Goal: Task Accomplishment & Management: Use online tool/utility

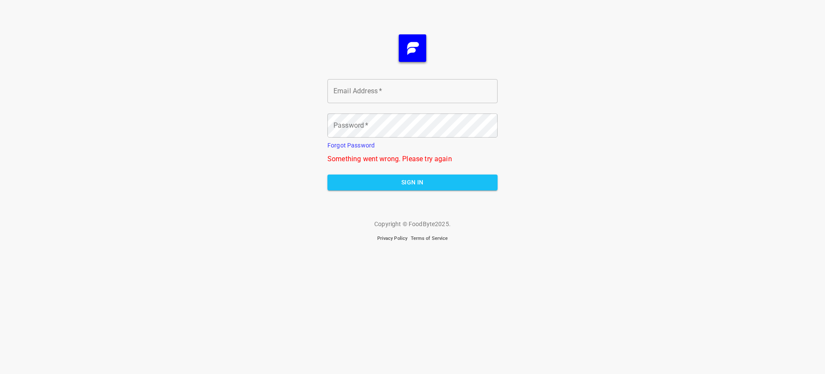
click at [412, 182] on span "Sign In" at bounding box center [412, 182] width 156 height 11
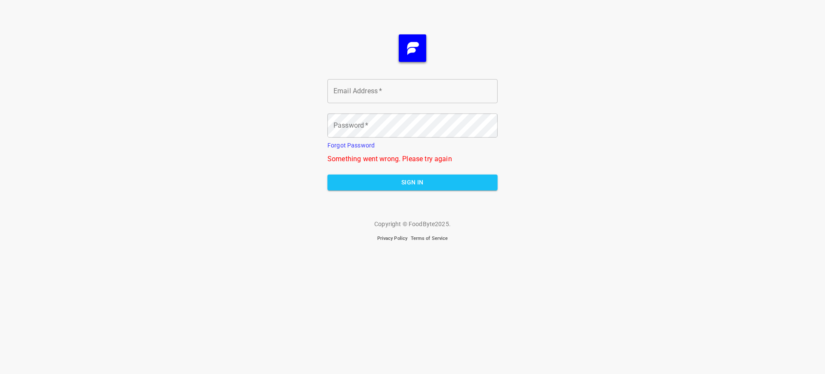
click at [412, 182] on span "Sign In" at bounding box center [412, 182] width 156 height 11
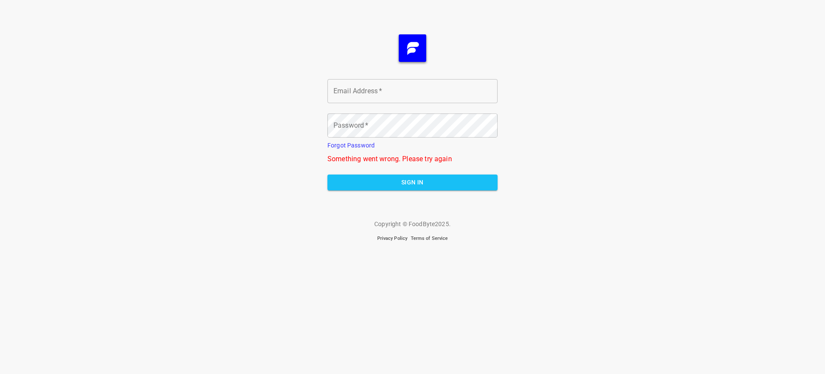
click at [412, 182] on span "Sign In" at bounding box center [412, 182] width 156 height 11
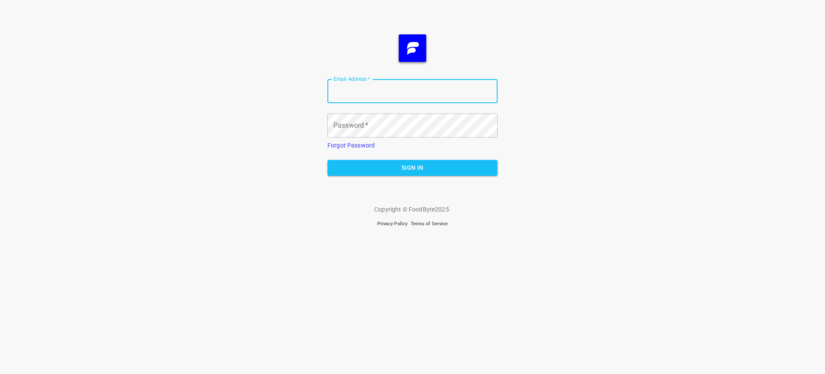
click at [412, 167] on span "Sign In" at bounding box center [412, 167] width 156 height 11
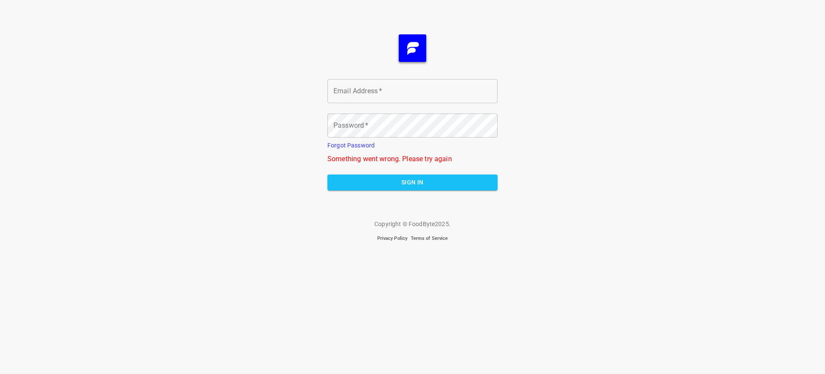
click at [412, 182] on span "Sign In" at bounding box center [412, 182] width 156 height 11
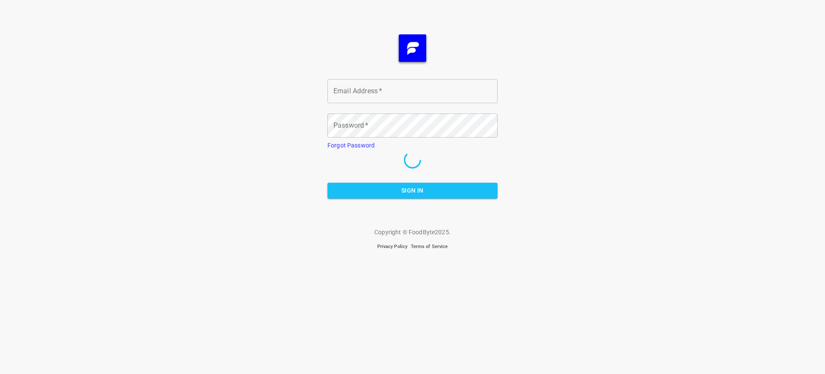
click at [412, 190] on span "Sign In" at bounding box center [412, 190] width 156 height 11
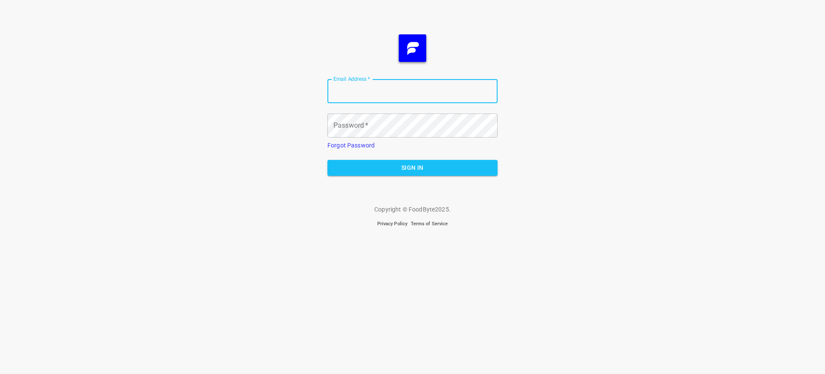
click at [412, 167] on span "Sign In" at bounding box center [412, 167] width 156 height 11
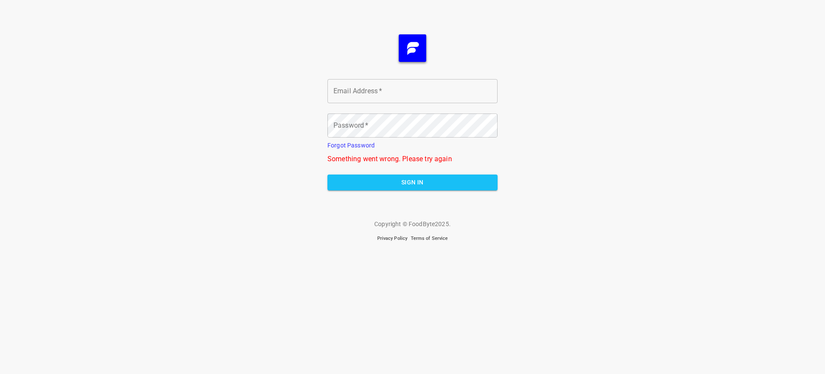
click at [412, 182] on span "Sign In" at bounding box center [412, 182] width 156 height 11
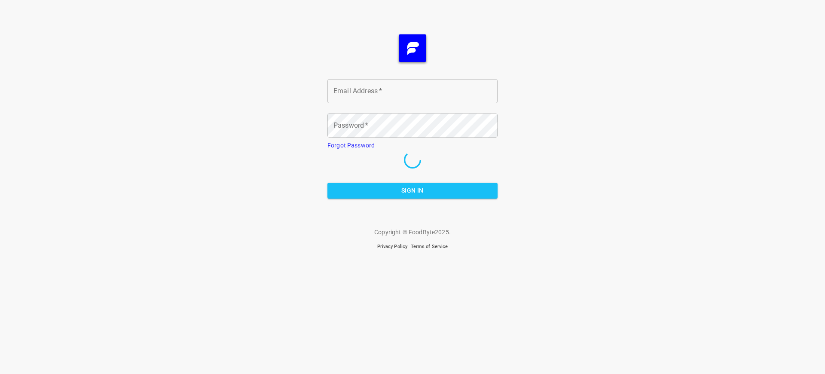
click at [412, 190] on span "Sign In" at bounding box center [412, 190] width 156 height 11
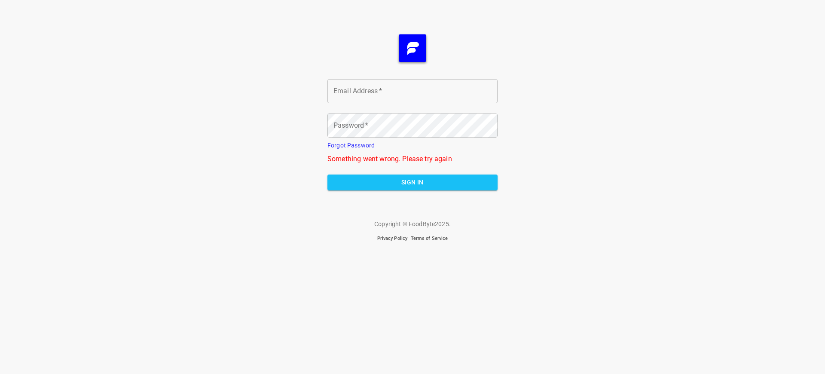
click at [412, 182] on span "Sign In" at bounding box center [412, 182] width 156 height 11
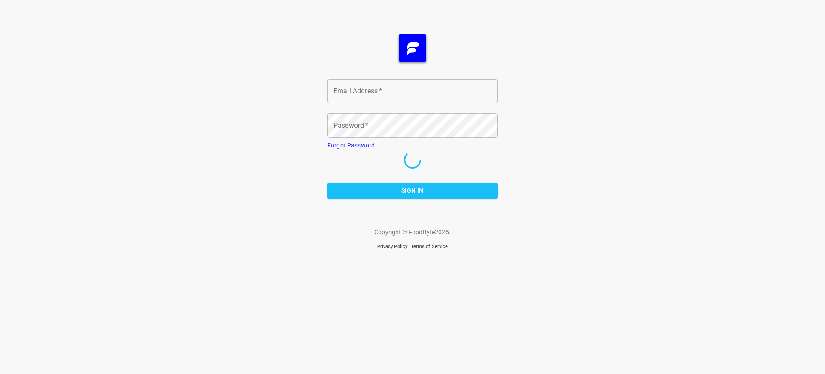
click at [412, 190] on span "Sign In" at bounding box center [412, 190] width 156 height 11
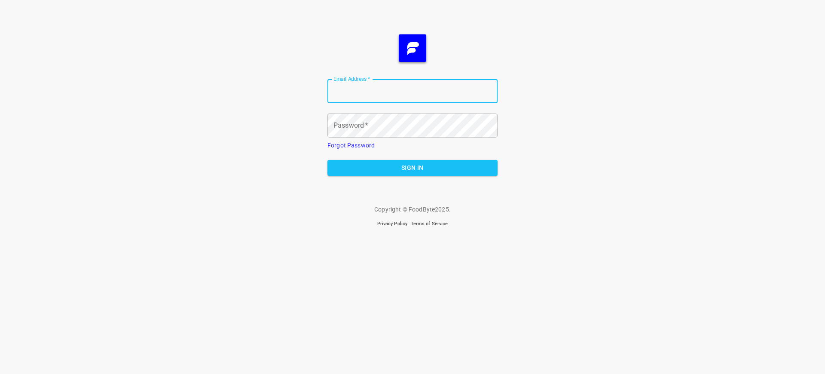
click at [412, 167] on span "Sign In" at bounding box center [412, 167] width 156 height 11
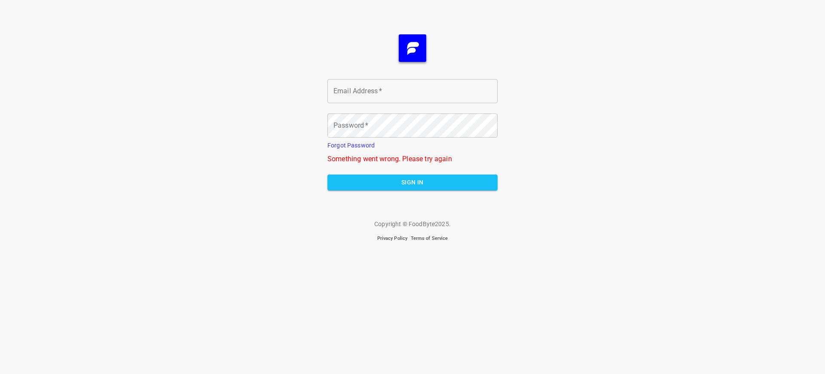
click at [412, 182] on span "Sign In" at bounding box center [412, 182] width 156 height 11
click at [412, 188] on span "Sign In" at bounding box center [412, 182] width 156 height 11
click at [412, 182] on span "Sign In" at bounding box center [412, 182] width 156 height 11
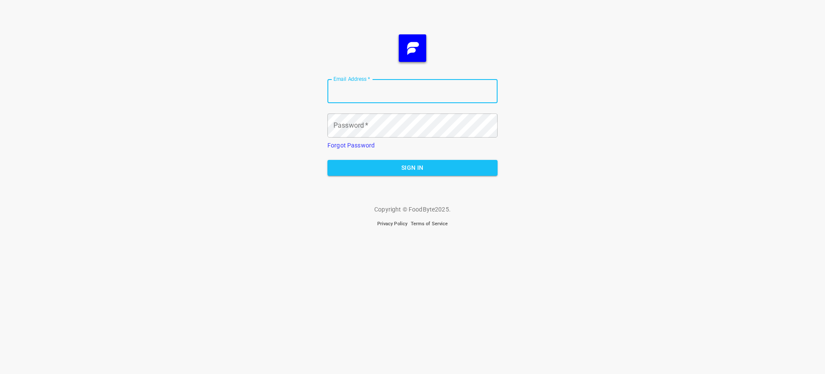
click at [412, 167] on span "Sign In" at bounding box center [412, 167] width 156 height 11
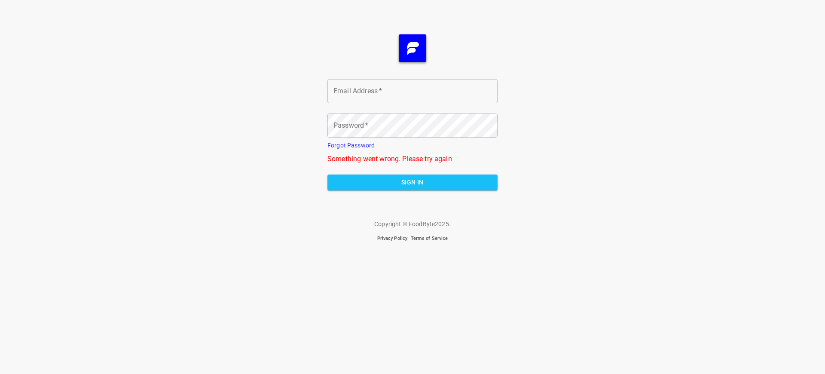
click at [412, 182] on span "Sign In" at bounding box center [412, 182] width 156 height 11
